Goal: Task Accomplishment & Management: Complete application form

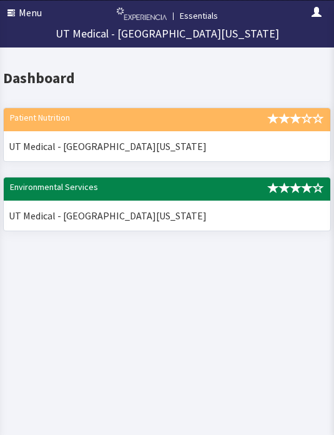
click at [27, 14] on button "Menu" at bounding box center [24, 12] width 49 height 25
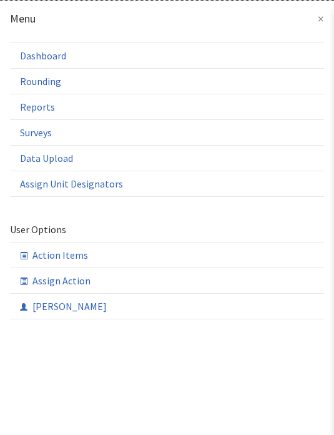
click at [0, 0] on link "Rounding" at bounding box center [0, 0] width 0 height 0
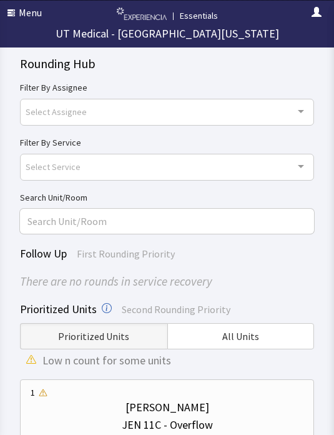
click at [252, 334] on span "All Units" at bounding box center [240, 336] width 37 height 15
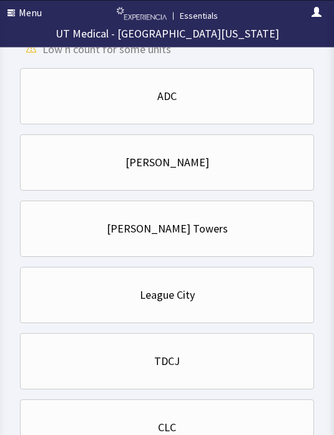
scroll to position [331, 0]
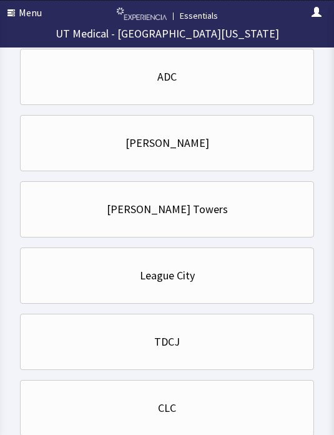
click at [209, 409] on div "CLC" at bounding box center [167, 407] width 273 height 17
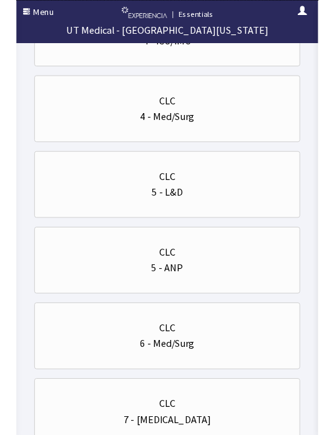
scroll to position [233, 0]
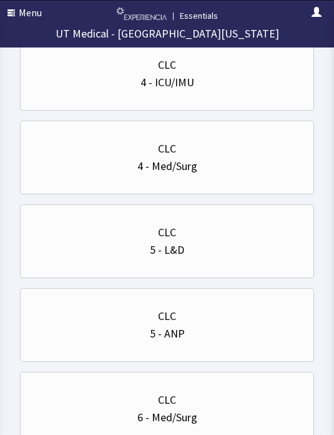
click at [247, 162] on div "4 - Med/Surg" at bounding box center [167, 165] width 273 height 17
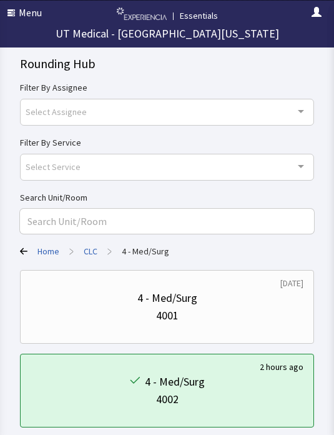
click at [202, 305] on div "4 - Med/Surg" at bounding box center [167, 297] width 273 height 17
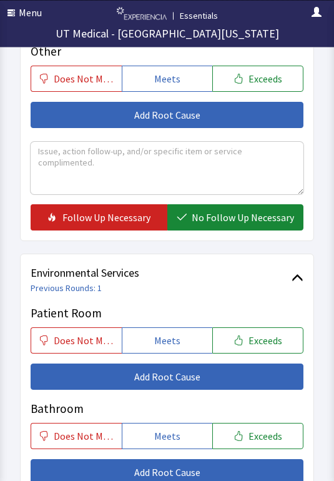
scroll to position [608, 0]
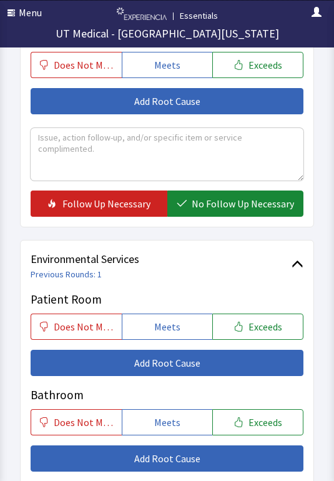
click at [174, 315] on button "Meets" at bounding box center [167, 327] width 91 height 26
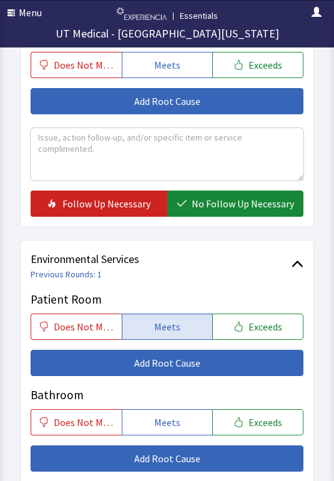
click at [175, 402] on div "Bathroom Does Not Meet Meets Exceeds Add Root Cause" at bounding box center [167, 429] width 273 height 86
click at [172, 416] on span "Meets" at bounding box center [167, 422] width 26 height 15
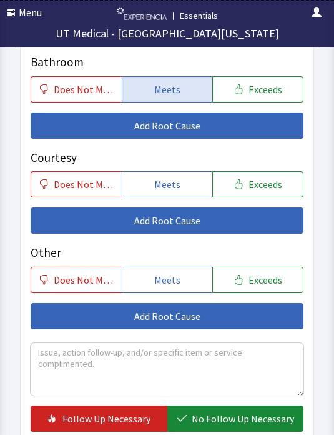
scroll to position [960, 0]
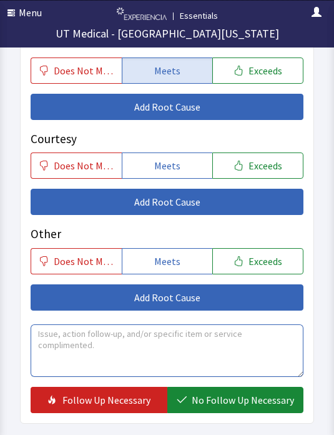
click at [208, 345] on textarea at bounding box center [167, 350] width 273 height 52
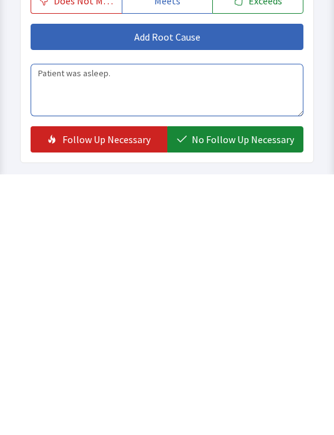
type textarea "Patient was asleep."
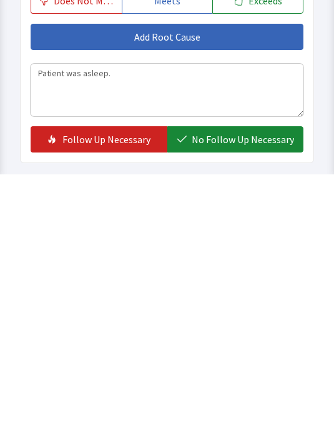
click at [249, 392] on span "No Follow Up Necessary" at bounding box center [243, 399] width 102 height 15
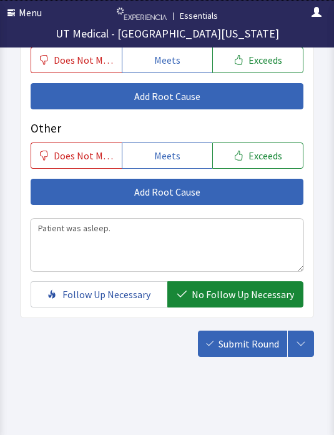
click at [249, 336] on span "Submit Round" at bounding box center [249, 343] width 61 height 15
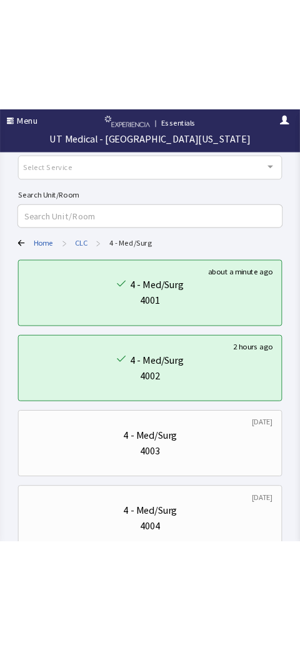
scroll to position [103, 0]
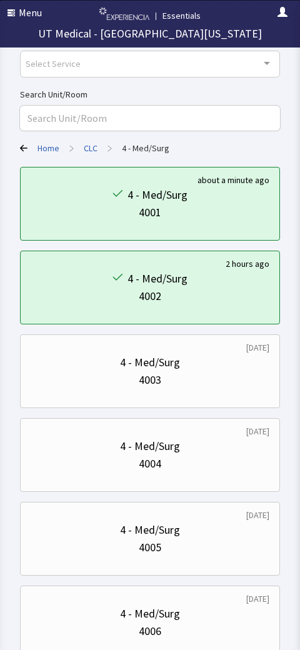
click at [46, 368] on div "4 - Med/Surg" at bounding box center [150, 362] width 239 height 17
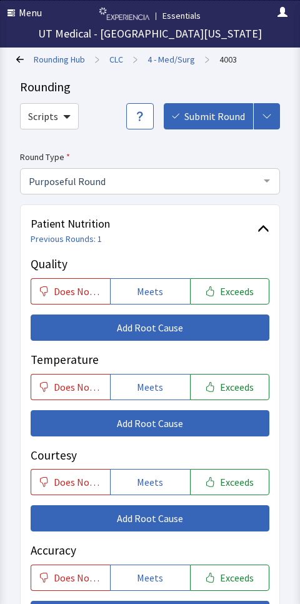
click at [154, 58] on link "4 - Med/Surg" at bounding box center [170, 59] width 47 height 12
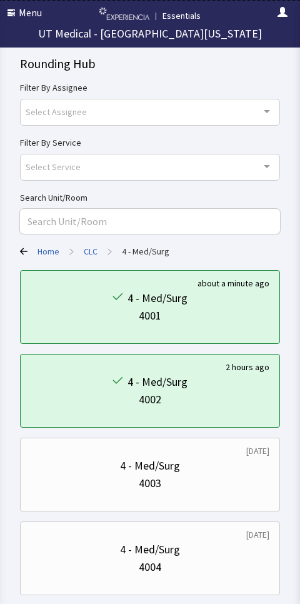
click at [206, 558] on div "4004" at bounding box center [150, 566] width 239 height 17
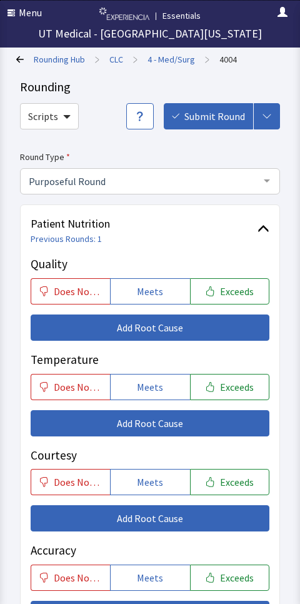
click at [156, 384] on span "Meets" at bounding box center [150, 386] width 26 height 15
click at [146, 482] on span "Meets" at bounding box center [150, 481] width 26 height 15
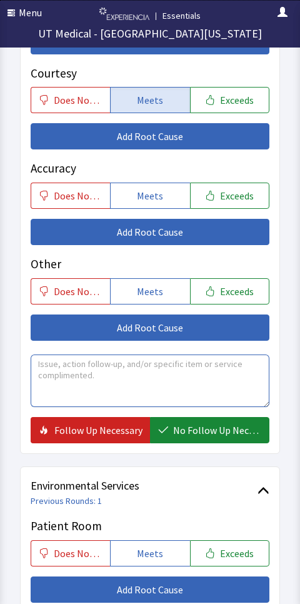
click at [154, 367] on textarea at bounding box center [150, 380] width 239 height 52
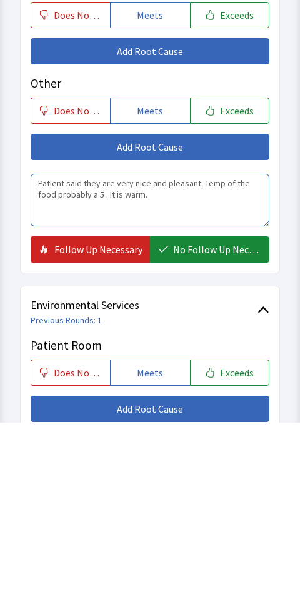
type textarea "Patient said they are very nice and pleasant. Temp of the food probably a 5 . I…"
click at [232, 423] on span "No Follow Up Necessary" at bounding box center [217, 430] width 88 height 15
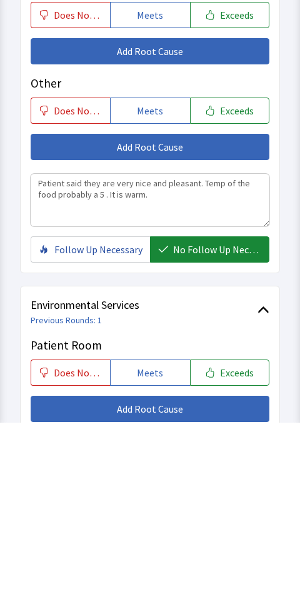
scroll to position [563, 0]
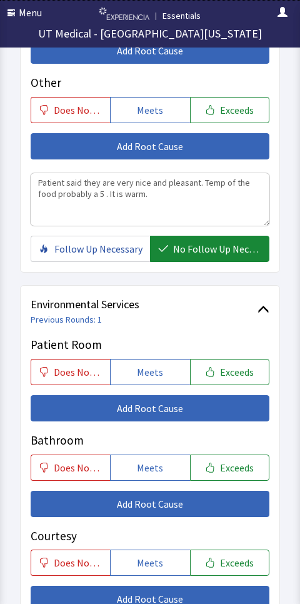
click at [153, 364] on span "Meets" at bounding box center [150, 371] width 26 height 15
click at [155, 466] on span "Meets" at bounding box center [150, 467] width 26 height 15
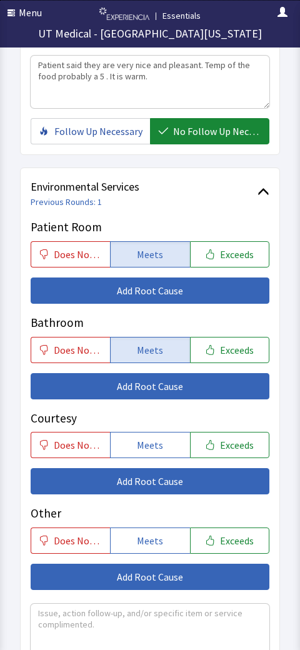
scroll to position [689, 0]
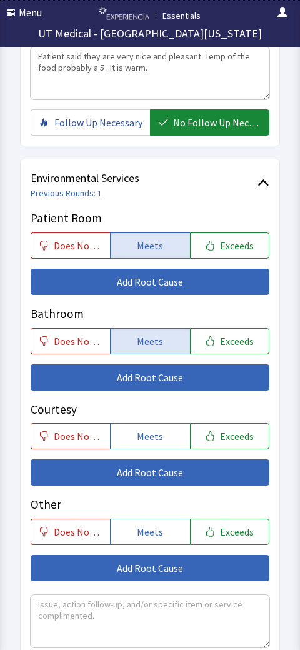
click at [226, 424] on button "Exceeds" at bounding box center [229, 437] width 79 height 26
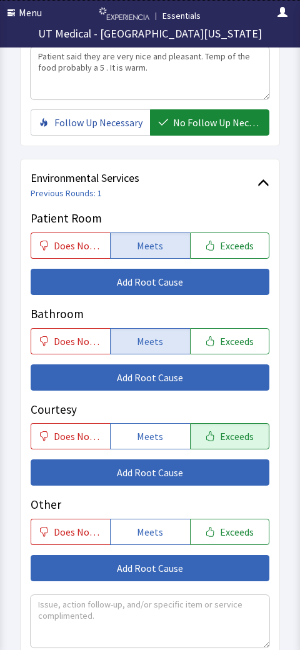
click at [154, 429] on span "Meets" at bounding box center [150, 436] width 26 height 15
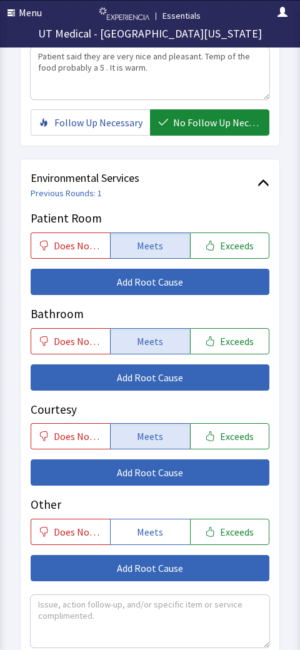
click at [176, 472] on span "Add Root Cause" at bounding box center [150, 472] width 66 height 15
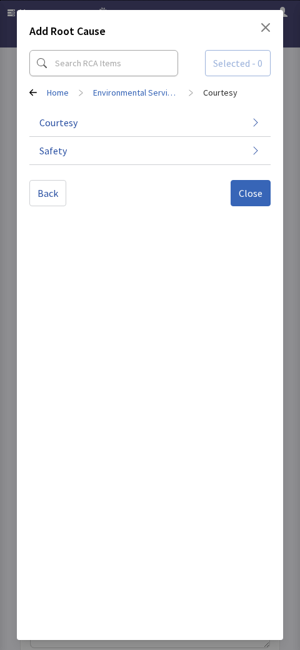
click at [226, 127] on button "Courtesy" at bounding box center [149, 123] width 241 height 28
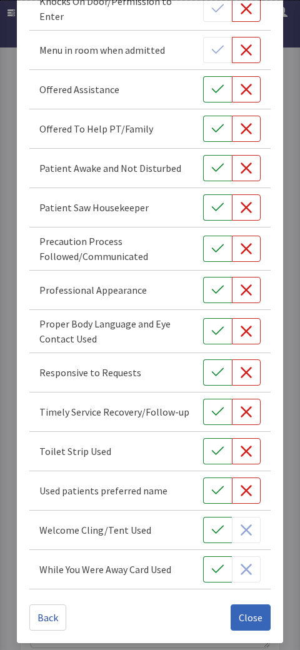
scroll to position [415, 0]
click at [247, 603] on span "Close" at bounding box center [251, 618] width 24 height 15
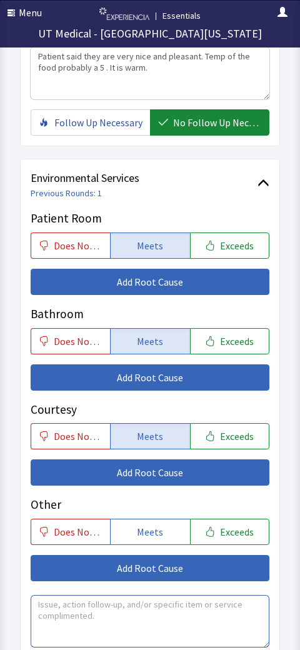
click at [206, 603] on textarea at bounding box center [150, 621] width 239 height 52
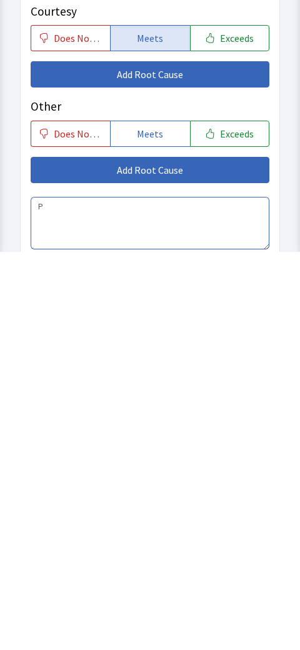
scroll to position [851, 0]
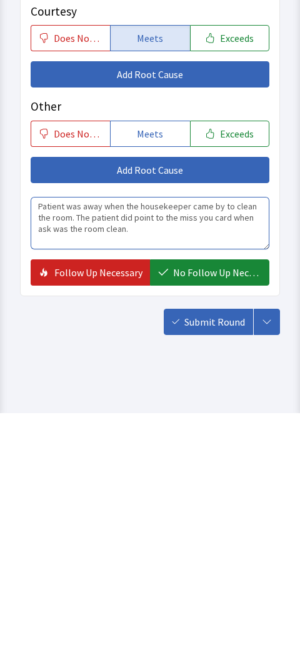
type textarea "Patient was away when the housekeeper came by to clean the room. The patient di…"
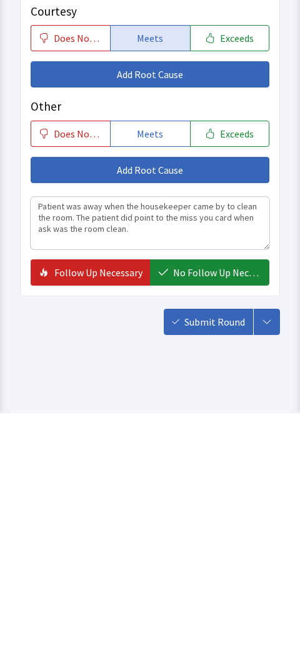
click at [227, 502] on span "No Follow Up Necessary" at bounding box center [217, 509] width 88 height 15
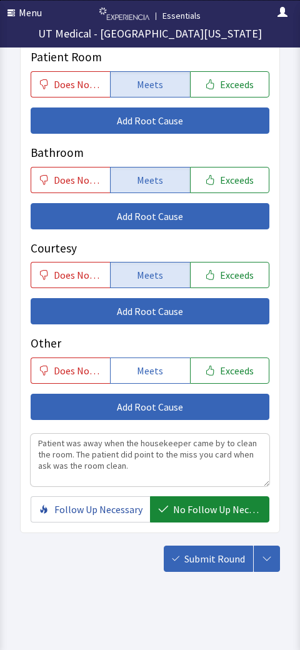
click at [169, 265] on button "Meets" at bounding box center [149, 275] width 79 height 26
click at [214, 556] on span "Submit Round" at bounding box center [214, 558] width 61 height 15
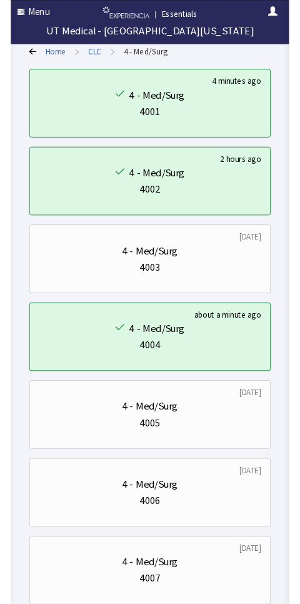
scroll to position [214, 0]
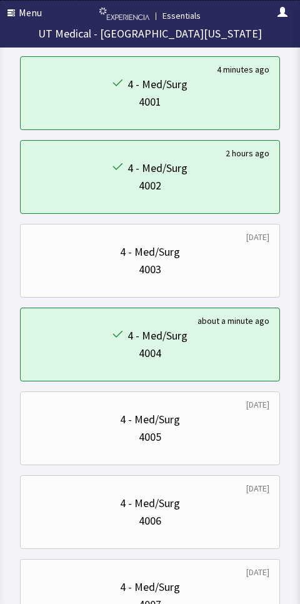
click at [41, 514] on div "4006" at bounding box center [150, 520] width 239 height 17
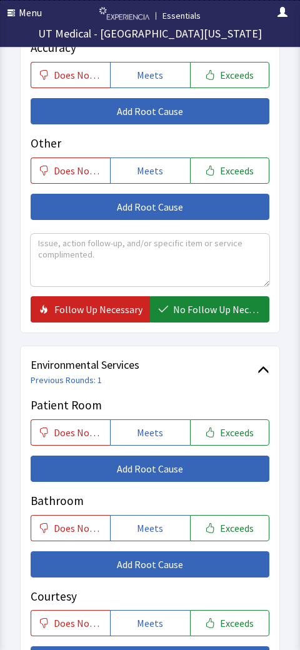
click at [150, 427] on span "Meets" at bounding box center [150, 433] width 26 height 15
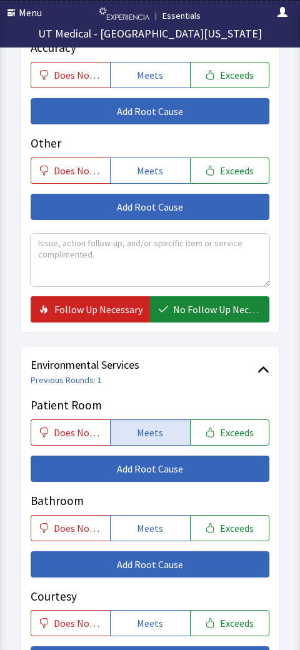
click at [147, 522] on span "Meets" at bounding box center [150, 528] width 26 height 15
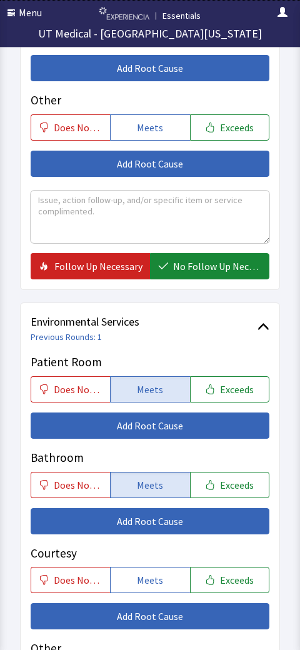
click at [154, 573] on span "Meets" at bounding box center [150, 580] width 26 height 15
click at [174, 603] on span "Add Root Cause" at bounding box center [150, 616] width 66 height 15
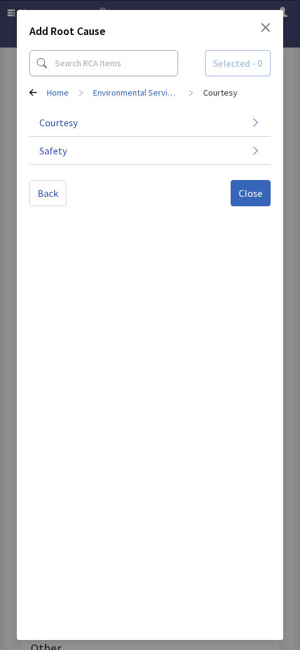
click at [230, 124] on button "Courtesy" at bounding box center [149, 123] width 241 height 28
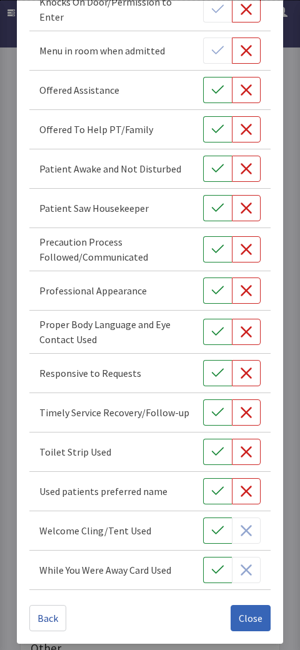
scroll to position [415, 0]
click at [219, 565] on icon "button" at bounding box center [217, 570] width 12 height 12
click at [251, 603] on span "Close" at bounding box center [251, 618] width 24 height 15
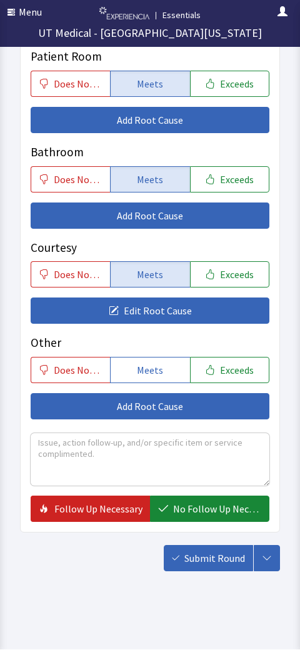
click at [212, 434] on textarea at bounding box center [150, 460] width 239 height 52
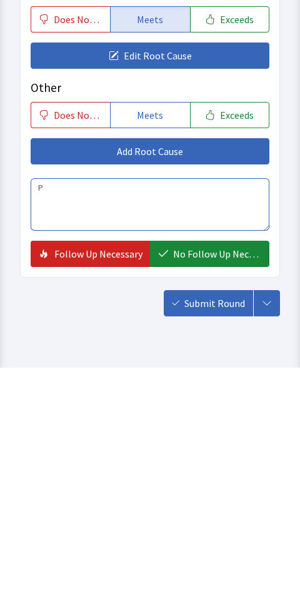
scroll to position [897, 0]
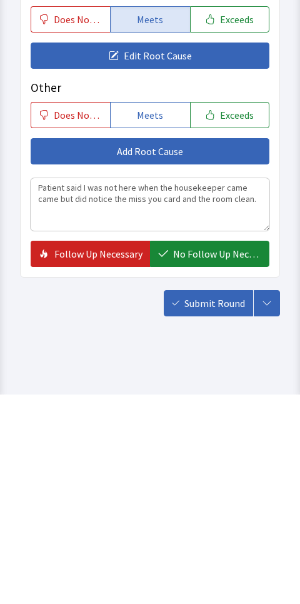
click at [219, 450] on button "No Follow Up Necessary" at bounding box center [209, 463] width 119 height 26
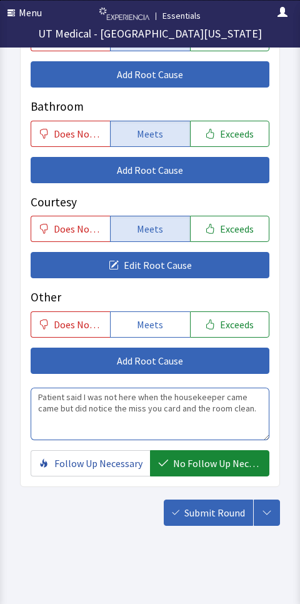
click at [238, 398] on textarea "Patient said I was not here when the housekeeper came came but did notice the m…" at bounding box center [150, 413] width 239 height 52
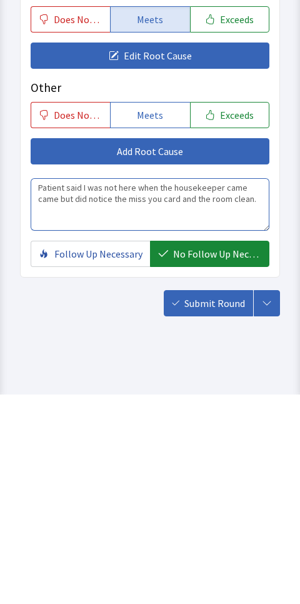
click at [241, 387] on textarea "Patient said I was not here when the housekeeper came came but did notice the m…" at bounding box center [150, 413] width 239 height 52
click at [242, 387] on textarea "Patient said I was not here when the housekeeper came came but did notice the m…" at bounding box center [150, 413] width 239 height 52
click at [253, 387] on textarea "Patient said I was not here when the housekeeper came came but did notice the m…" at bounding box center [150, 413] width 239 height 52
click at [240, 387] on textarea "Patient said I was not here when the housekeeper came came but did notice the m…" at bounding box center [150, 413] width 239 height 52
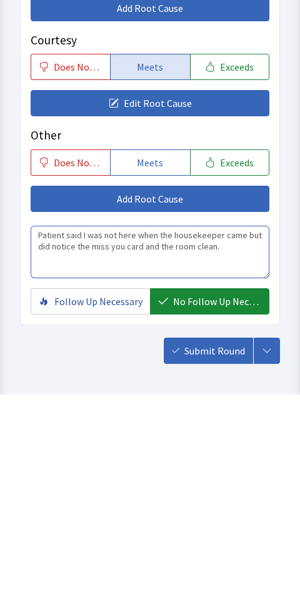
scroll to position [869, 0]
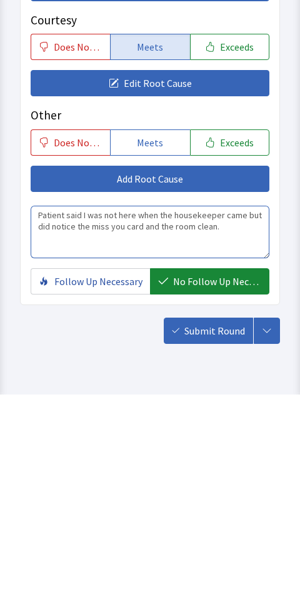
type textarea "Patient said I was not here when the housekeeper came but did notice the miss y…"
click at [208, 532] on span "Submit Round" at bounding box center [214, 539] width 61 height 15
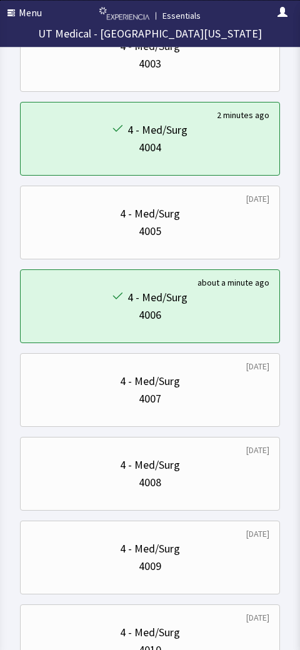
scroll to position [419, 0]
click at [48, 556] on div "4 - Med/Surg" at bounding box center [150, 548] width 239 height 17
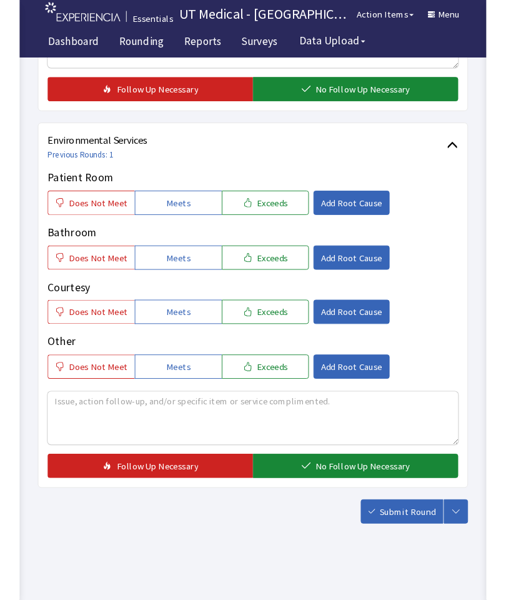
scroll to position [607, 0]
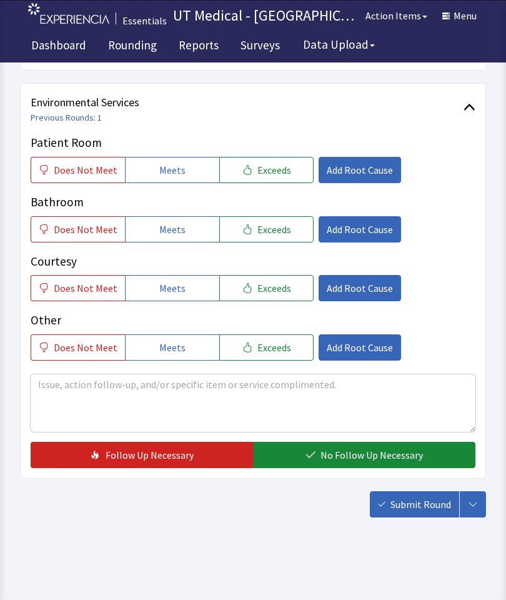
click at [176, 162] on span "Meets" at bounding box center [172, 169] width 26 height 15
click at [169, 234] on span "Meets" at bounding box center [172, 229] width 26 height 15
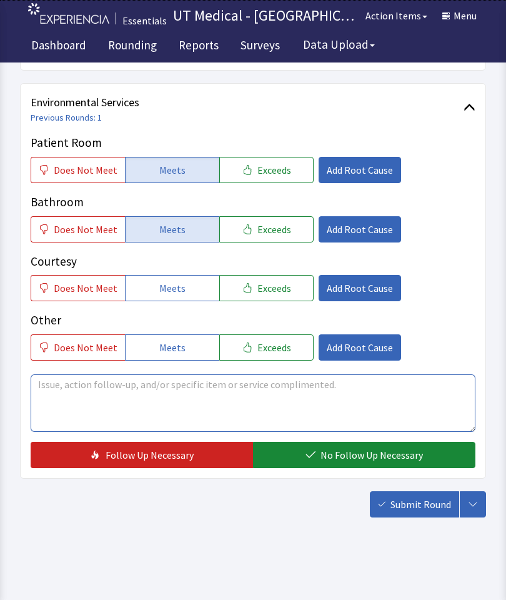
click at [185, 393] on textarea at bounding box center [253, 402] width 445 height 57
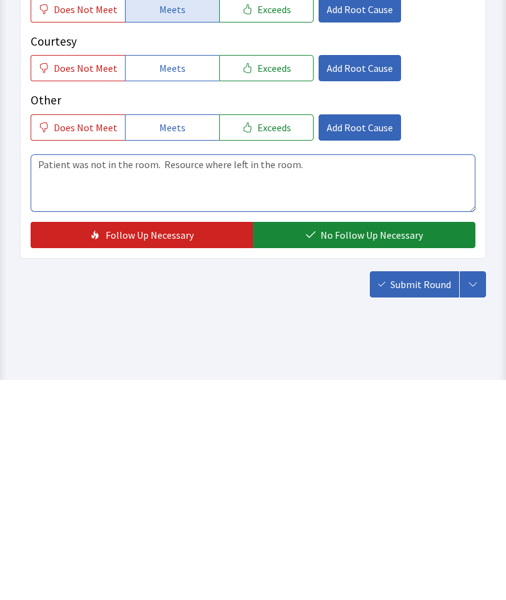
type textarea "Patient was not in the room. Resource where left in the room."
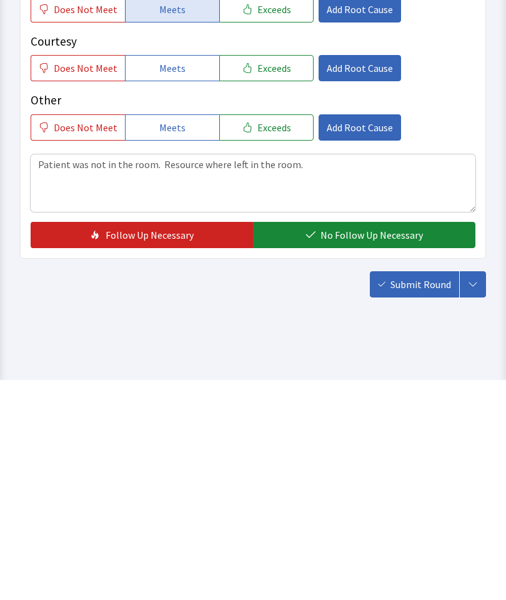
click at [299, 447] on span "No Follow Up Necessary" at bounding box center [372, 454] width 102 height 15
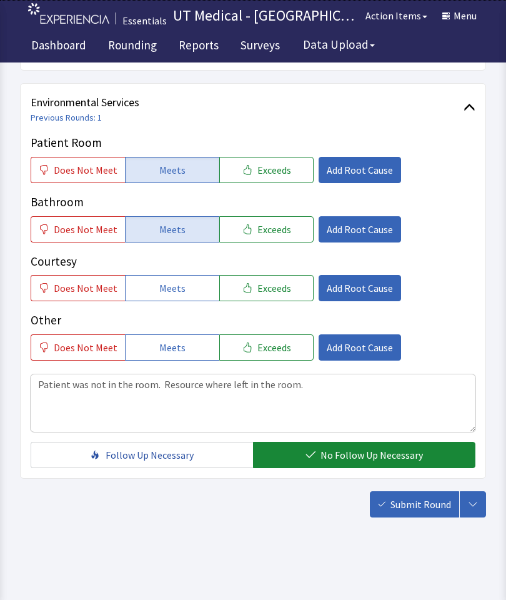
click at [299, 506] on span "Submit Round" at bounding box center [421, 504] width 61 height 15
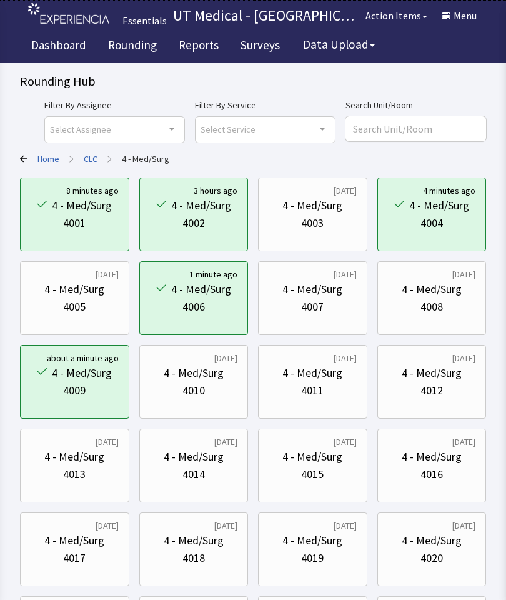
click at [192, 391] on div "4010" at bounding box center [193, 390] width 22 height 17
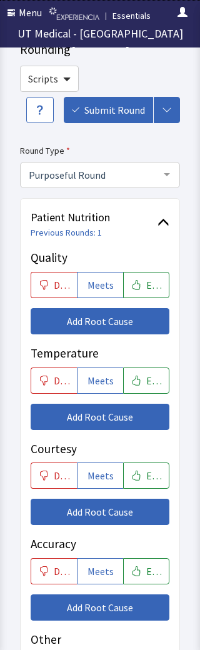
click at [106, 472] on span "Meets" at bounding box center [100, 475] width 26 height 15
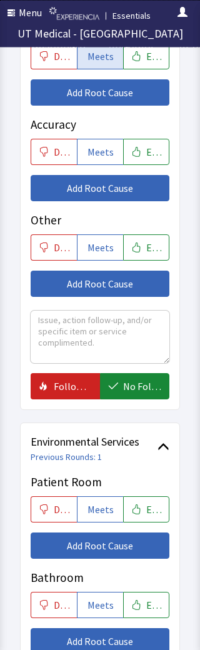
scroll to position [459, 0]
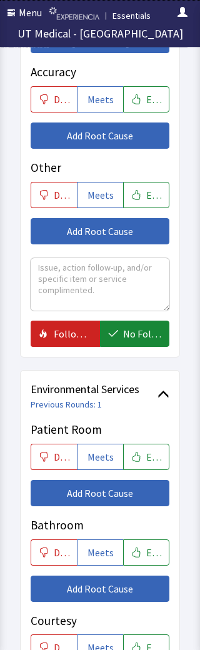
click at [100, 446] on button "Meets" at bounding box center [100, 457] width 46 height 26
click at [102, 545] on span "Meets" at bounding box center [100, 552] width 26 height 15
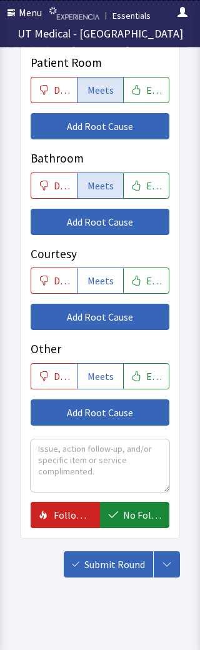
scroll to position [882, 0]
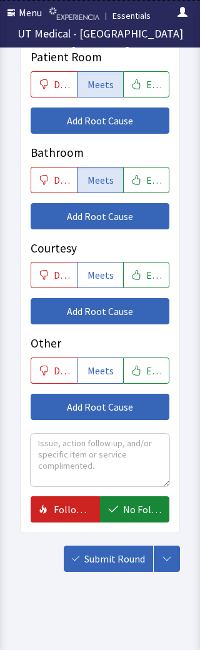
click at [137, 502] on span "No Follow Up Necessary" at bounding box center [142, 509] width 38 height 15
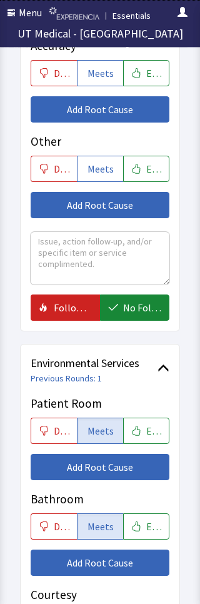
scroll to position [528, 0]
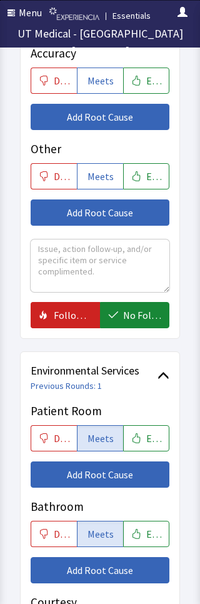
click at [141, 315] on span "No Follow Up Necessary" at bounding box center [142, 314] width 38 height 15
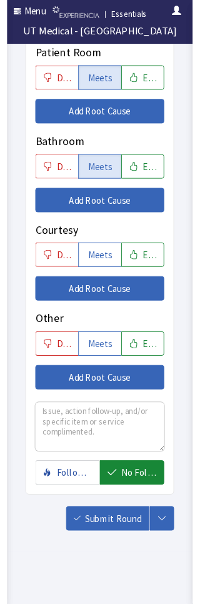
scroll to position [901, 0]
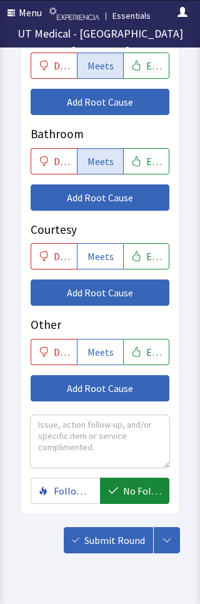
click at [109, 539] on span "Submit Round" at bounding box center [114, 539] width 61 height 15
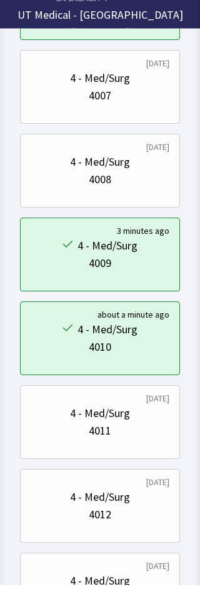
scroll to position [722, 0]
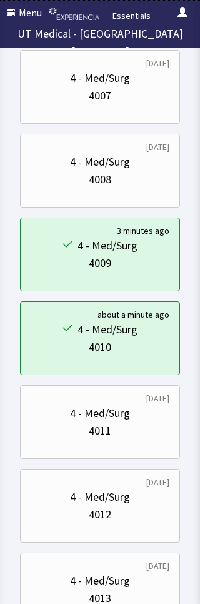
click at [128, 409] on div "4 - Med/Surg" at bounding box center [100, 412] width 60 height 17
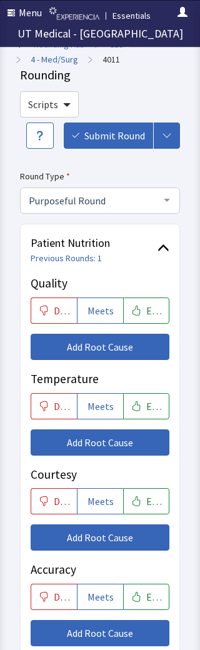
scroll to position [12, 0]
click at [96, 404] on span "Meets" at bounding box center [100, 406] width 26 height 15
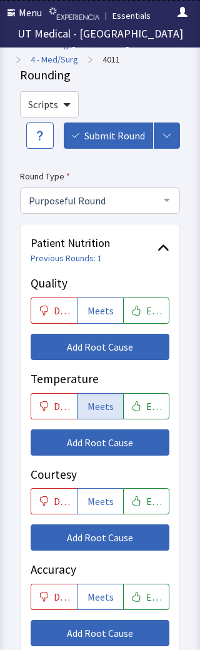
click at [99, 502] on span "Meets" at bounding box center [100, 501] width 26 height 15
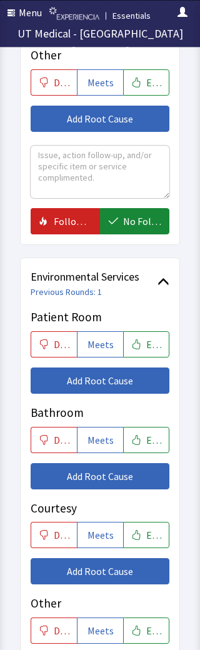
scroll to position [622, 0]
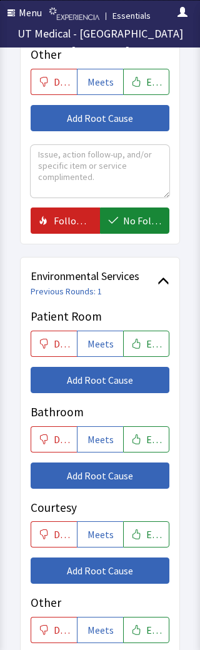
click at [99, 336] on span "Meets" at bounding box center [100, 343] width 26 height 15
click at [98, 434] on span "Meets" at bounding box center [100, 439] width 26 height 15
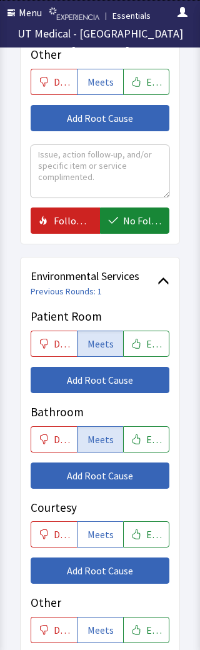
click at [122, 373] on span "Add Root Cause" at bounding box center [100, 379] width 66 height 15
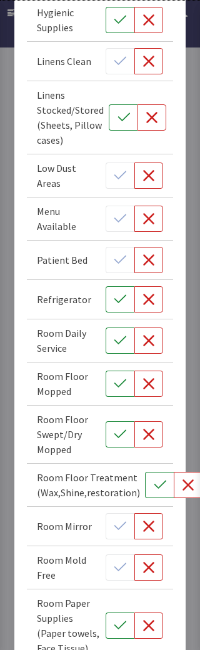
scroll to position [312, 0]
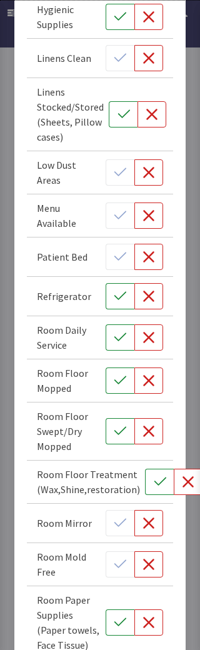
click at [191, 477] on button "button" at bounding box center [188, 482] width 29 height 26
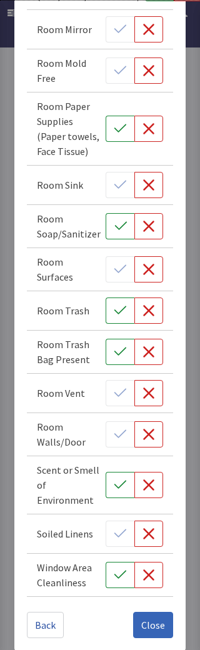
scroll to position [805, 0]
click at [157, 603] on span "Close" at bounding box center [153, 625] width 24 height 15
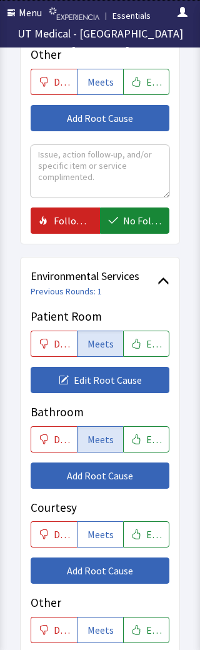
click at [134, 372] on span "Edit Root Cause" at bounding box center [108, 379] width 68 height 15
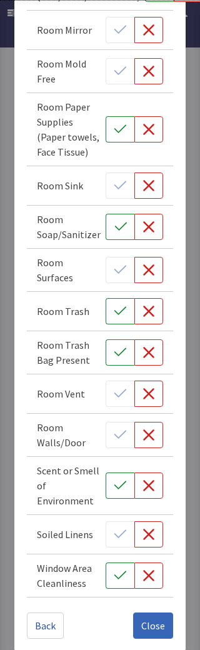
click at [55, 603] on span "Back" at bounding box center [45, 625] width 21 height 15
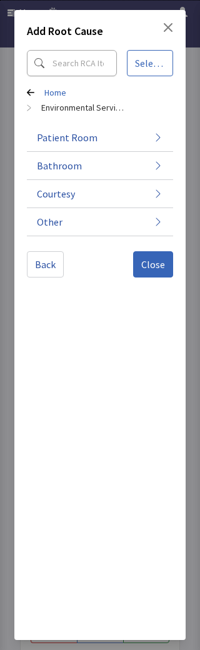
scroll to position [0, 0]
click at [145, 222] on button "Other" at bounding box center [100, 222] width 146 height 28
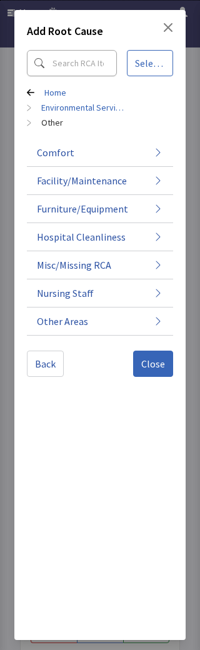
click at [141, 307] on button "Other Areas" at bounding box center [100, 321] width 146 height 28
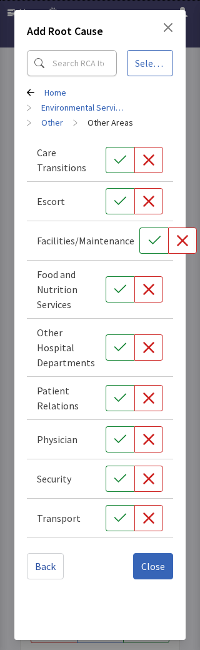
click at [31, 95] on icon at bounding box center [30, 92] width 7 height 7
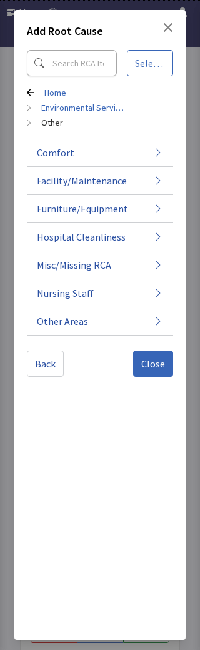
click at [118, 251] on button "Misc/Missing RCA" at bounding box center [100, 265] width 146 height 28
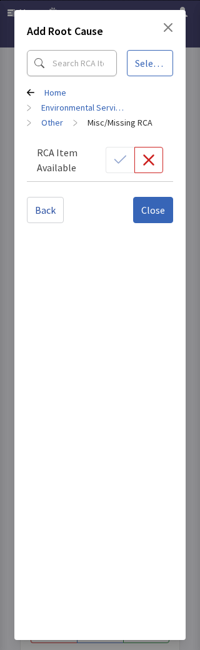
click at [31, 90] on icon at bounding box center [30, 92] width 7 height 7
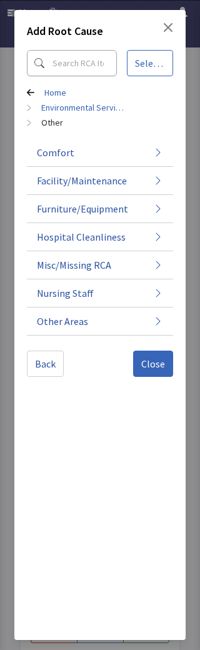
click at [160, 356] on span "Close" at bounding box center [153, 363] width 24 height 15
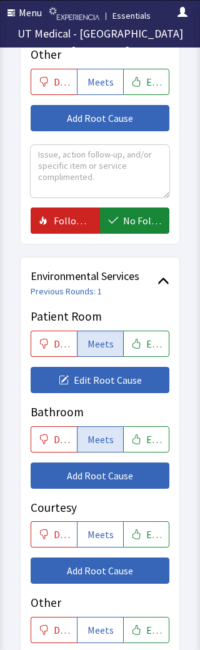
click at [98, 341] on span "Meets" at bounding box center [100, 343] width 26 height 15
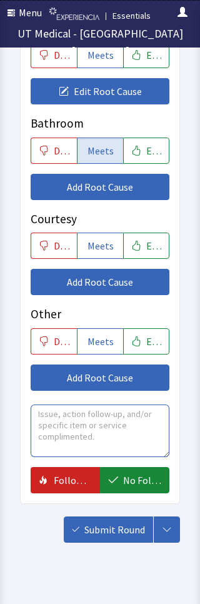
click at [149, 418] on textarea at bounding box center [100, 430] width 139 height 52
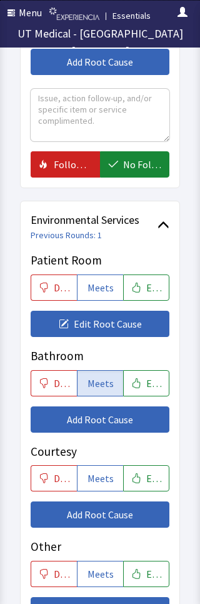
scroll to position [664, 0]
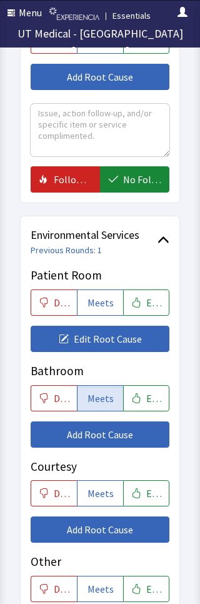
click at [106, 289] on button "Meets" at bounding box center [100, 302] width 46 height 26
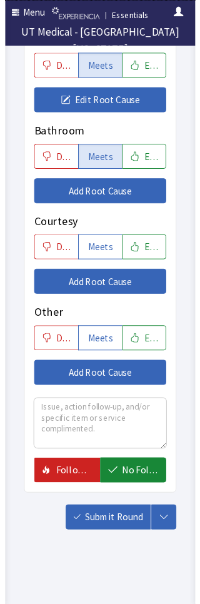
scroll to position [910, 0]
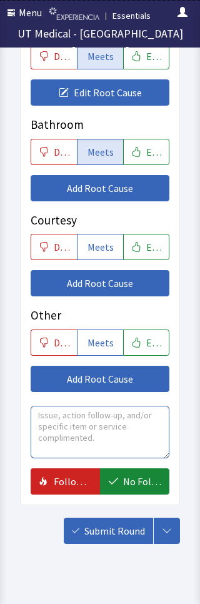
click at [109, 425] on textarea at bounding box center [100, 432] width 139 height 52
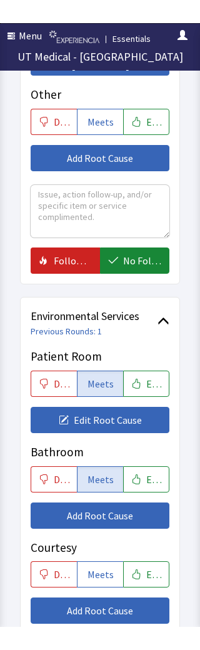
scroll to position [584, 0]
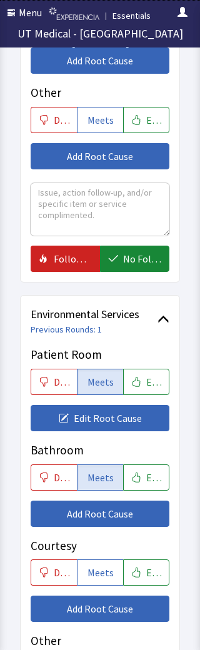
type textarea "Patient said the floors are sticky and the edge of the bedside table is sticky …"
click at [136, 206] on textarea at bounding box center [100, 209] width 139 height 52
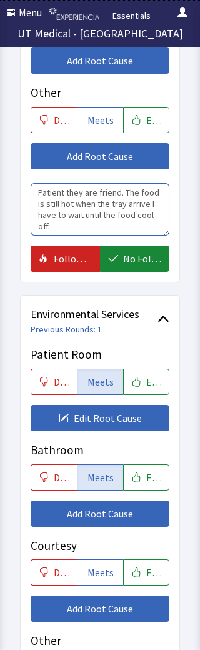
type textarea "Patient they are friend. The food is still hot when the tray arrive I have to w…"
click at [143, 256] on span "No Follow Up Necessary" at bounding box center [142, 258] width 38 height 15
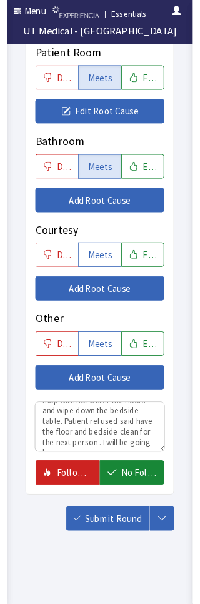
scroll to position [901, 0]
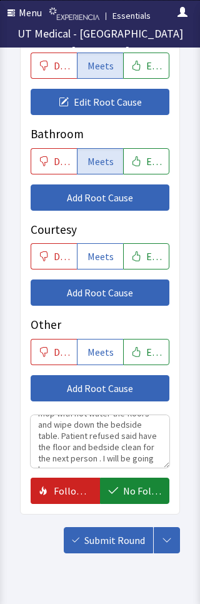
click at [154, 486] on span "No Follow Up Necessary" at bounding box center [142, 490] width 38 height 15
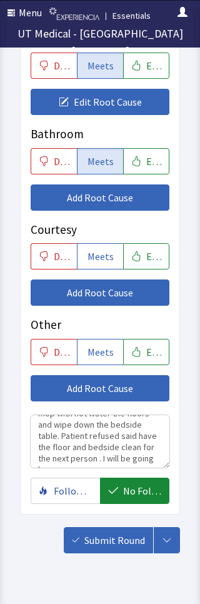
click at [111, 536] on span "Submit Round" at bounding box center [114, 539] width 61 height 15
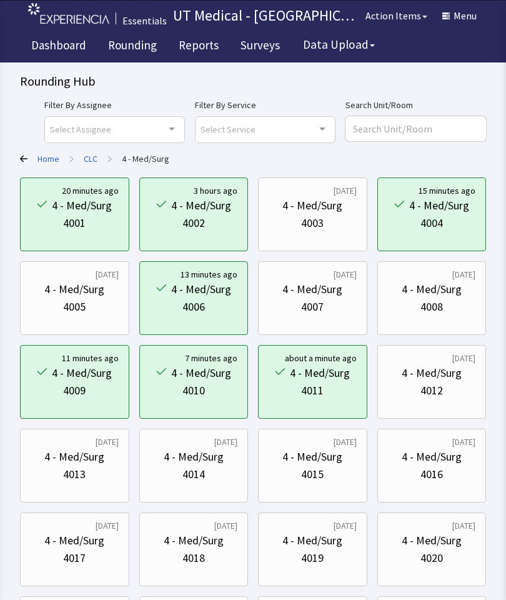
click at [299, 387] on div "4012" at bounding box center [432, 390] width 22 height 17
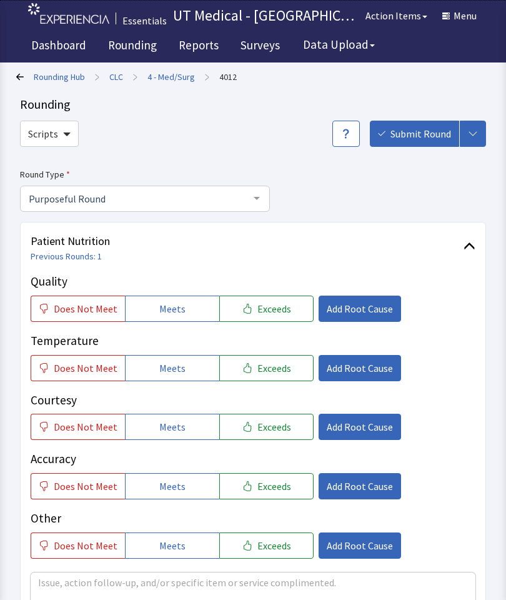
click at [172, 82] on link "4 - Med/Surg" at bounding box center [170, 77] width 47 height 12
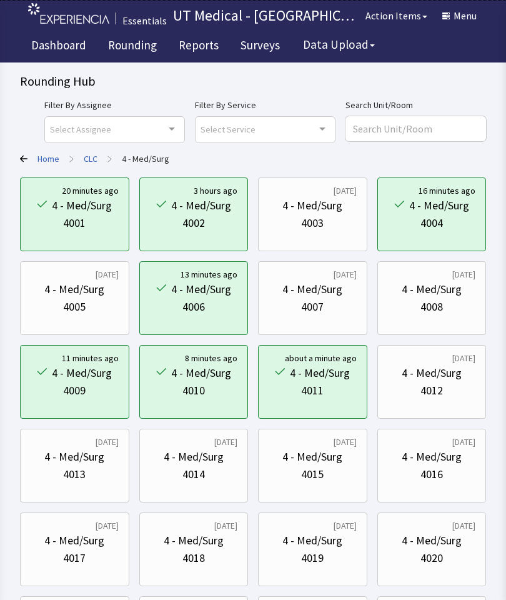
click at [319, 457] on div "4 - Med/Surg" at bounding box center [312, 456] width 60 height 17
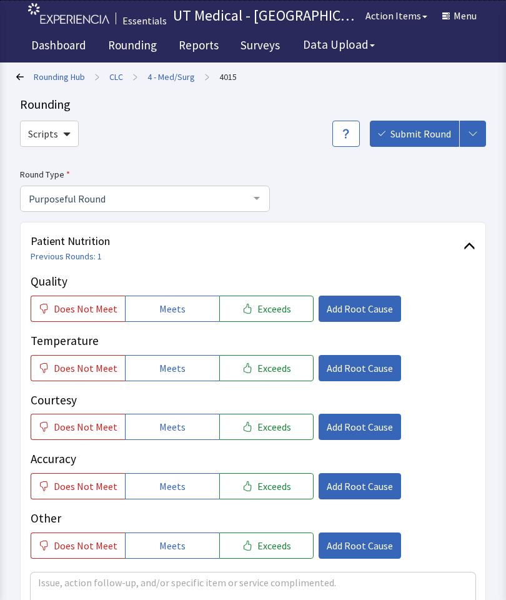
click at [168, 78] on link "4 - Med/Surg" at bounding box center [170, 77] width 47 height 12
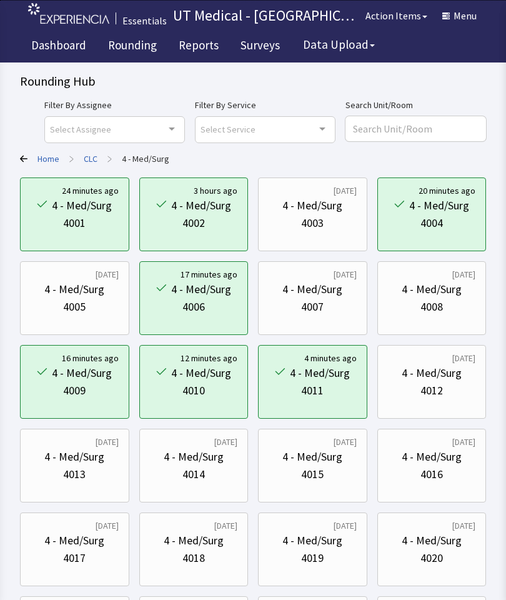
click at [96, 546] on div "4 - Med/Surg" at bounding box center [74, 540] width 60 height 17
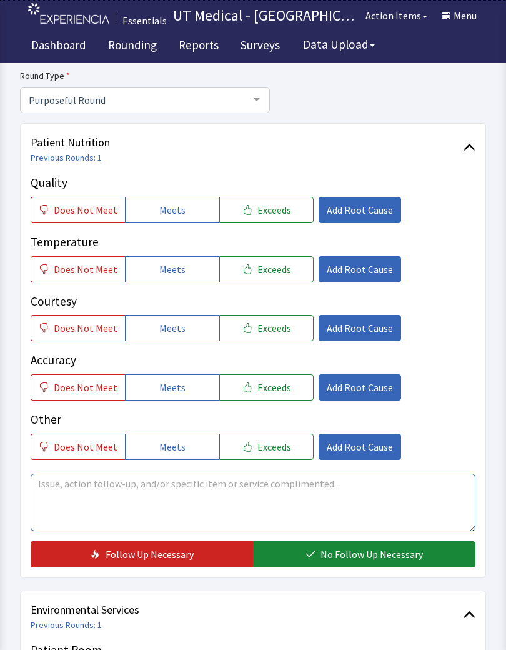
click at [219, 498] on textarea at bounding box center [253, 502] width 445 height 57
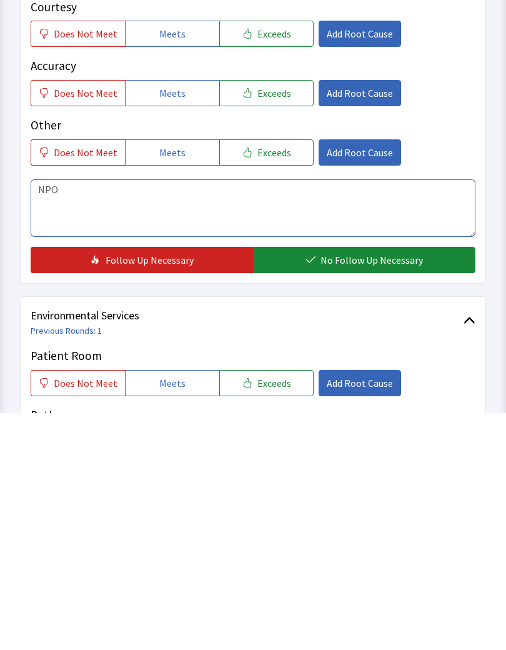
type textarea "NPO"
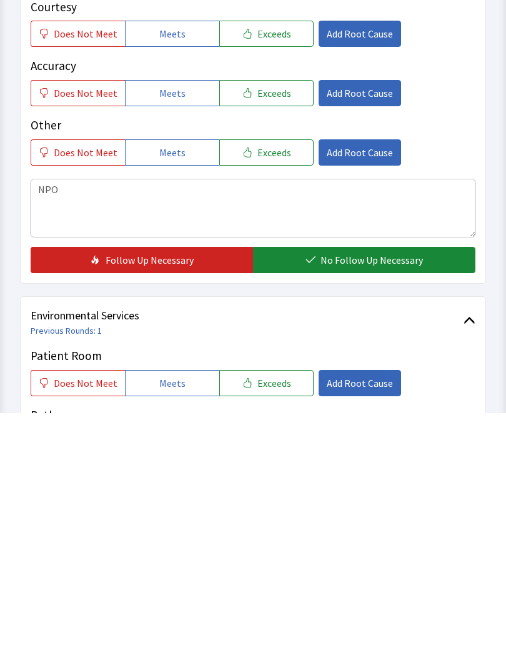
click at [371, 489] on span "No Follow Up Necessary" at bounding box center [372, 496] width 102 height 15
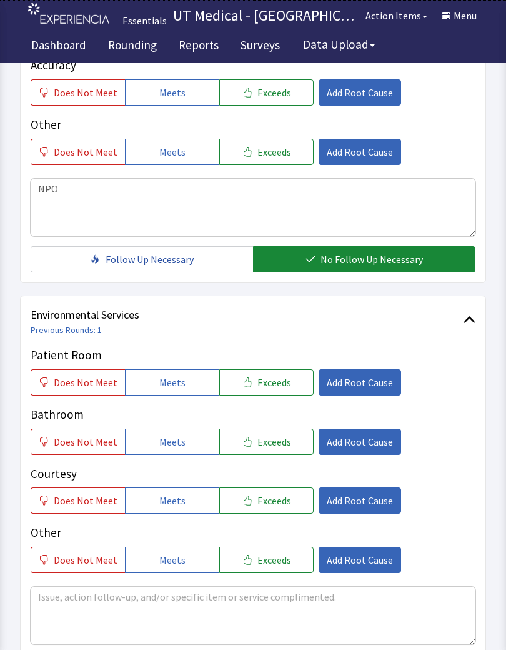
click at [182, 372] on button "Meets" at bounding box center [172, 382] width 94 height 26
click at [176, 452] on button "Meets" at bounding box center [172, 442] width 94 height 26
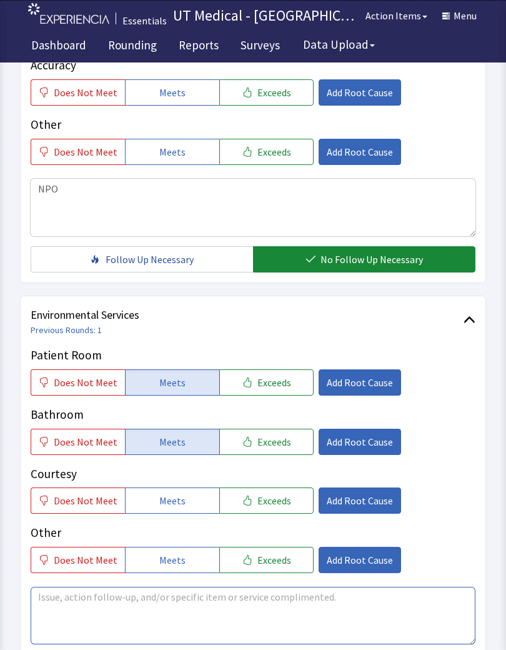
click at [212, 599] on textarea at bounding box center [253, 615] width 445 height 57
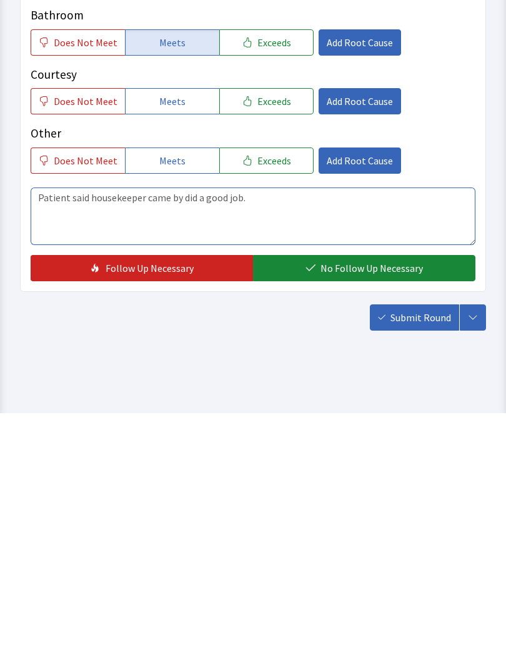
type textarea "Patient said housekeeper came by did a good job."
click at [387, 497] on span "No Follow Up Necessary" at bounding box center [372, 504] width 102 height 15
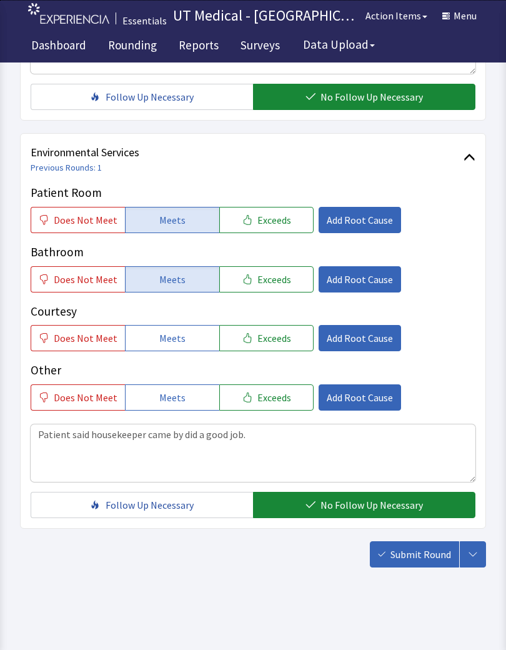
click at [419, 543] on button "Submit Round" at bounding box center [414, 554] width 89 height 26
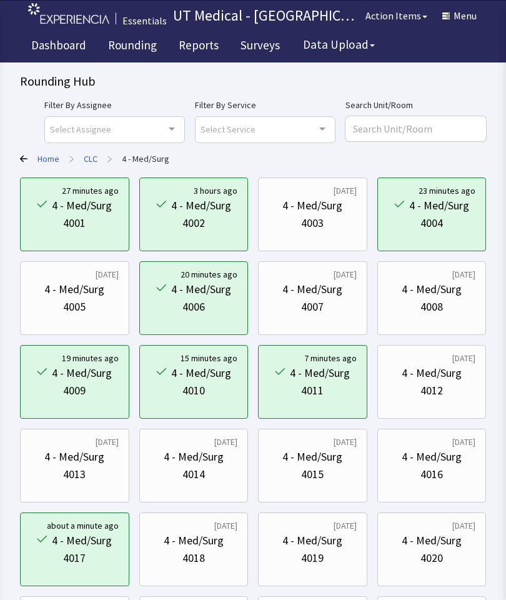
click at [459, 16] on button "Menu" at bounding box center [459, 15] width 49 height 25
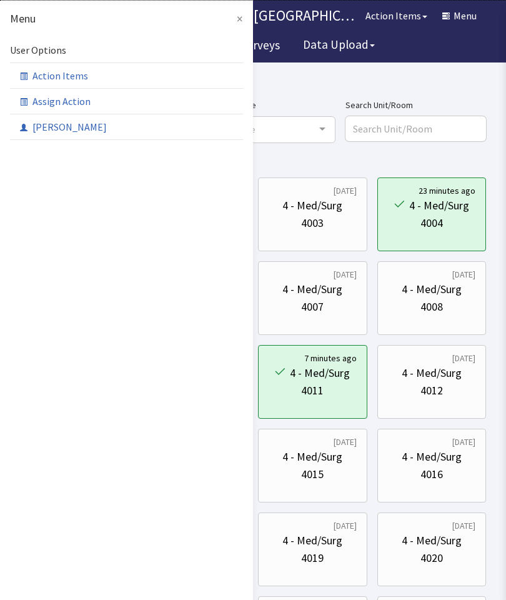
click at [30, 129] on span at bounding box center [26, 127] width 12 height 10
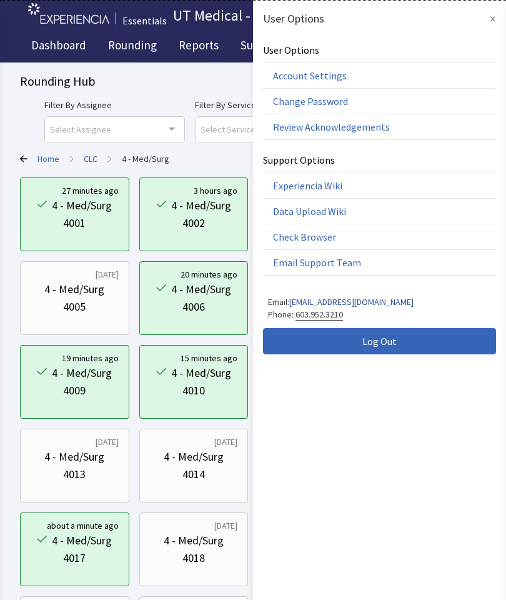
click at [410, 341] on button "Log Out" at bounding box center [379, 341] width 233 height 26
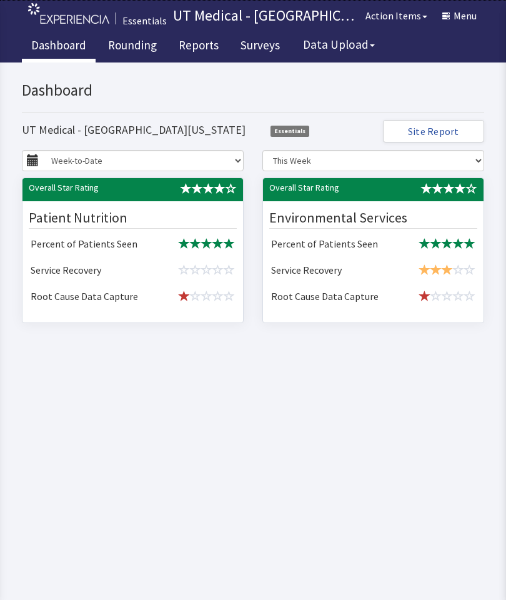
click at [142, 57] on link "Rounding" at bounding box center [132, 46] width 67 height 31
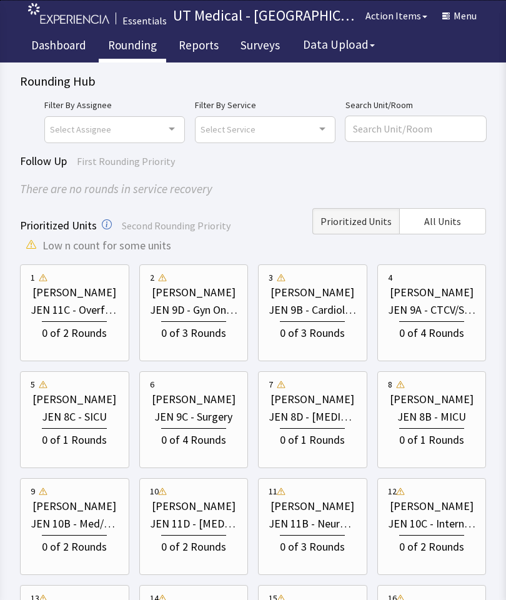
click at [458, 209] on button "All Units" at bounding box center [442, 221] width 87 height 26
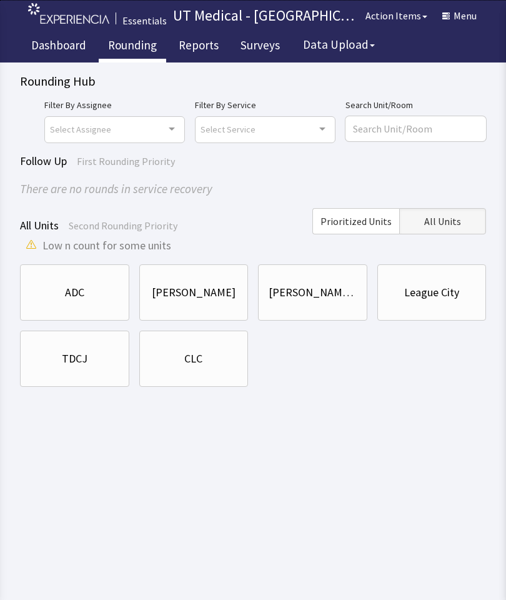
click at [191, 363] on div "CLC" at bounding box center [193, 358] width 18 height 17
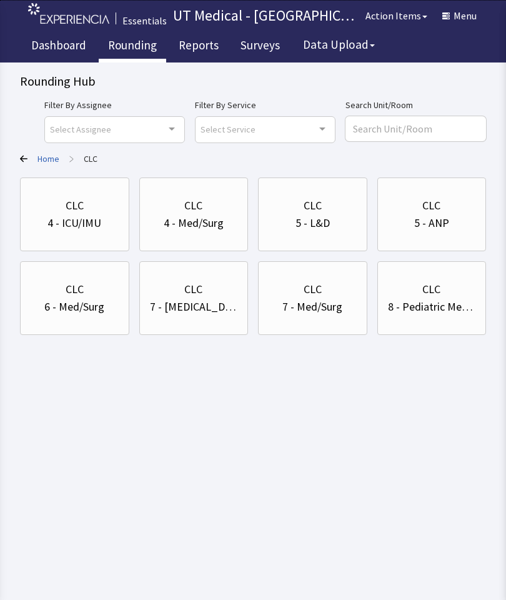
click at [182, 206] on div "CLC" at bounding box center [194, 205] width 88 height 17
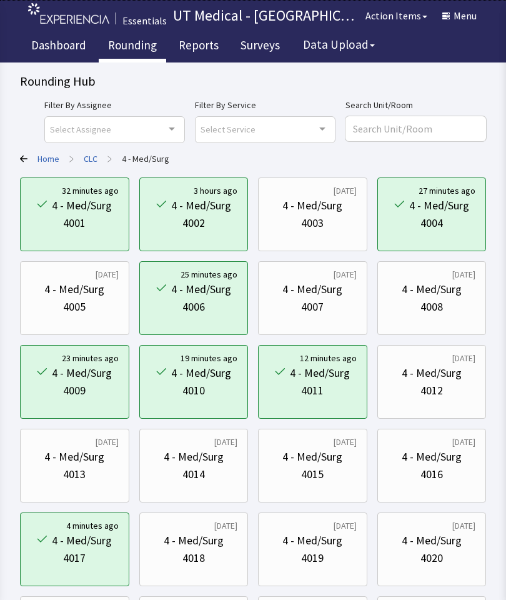
click at [316, 387] on div "4011" at bounding box center [312, 390] width 22 height 17
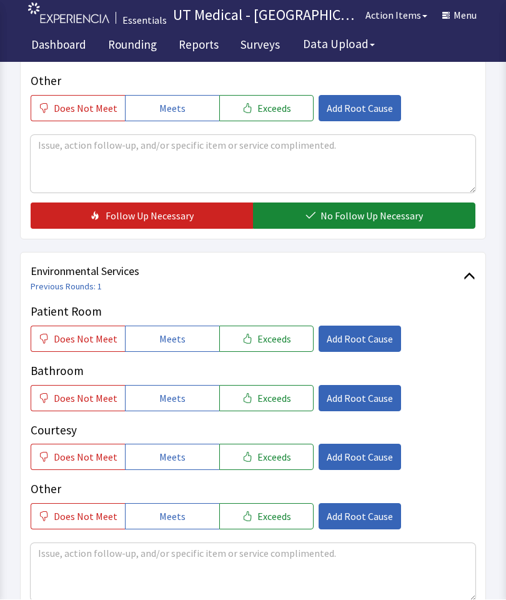
scroll to position [487, 0]
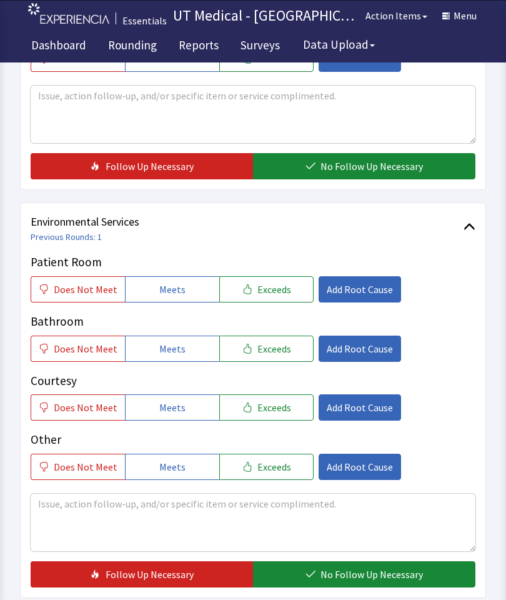
click at [44, 236] on link "Previous Rounds: 1" at bounding box center [66, 236] width 71 height 11
